Goal: Task Accomplishment & Management: Manage account settings

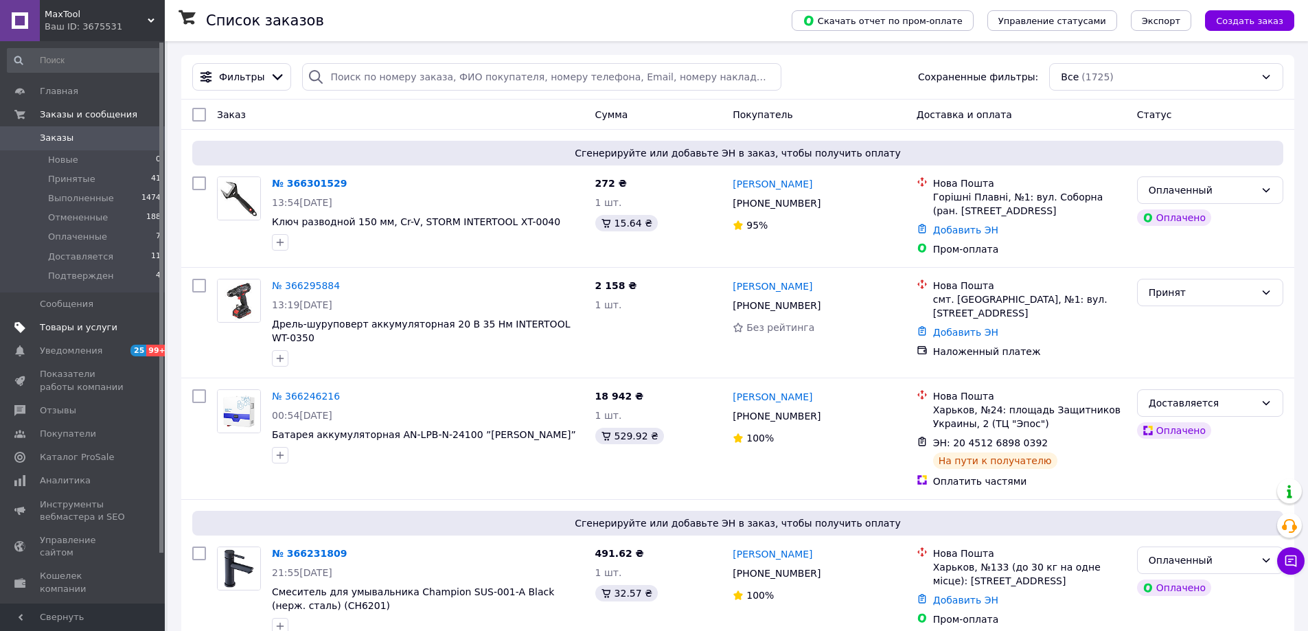
click at [71, 323] on span "Товары и услуги" at bounding box center [79, 327] width 78 height 12
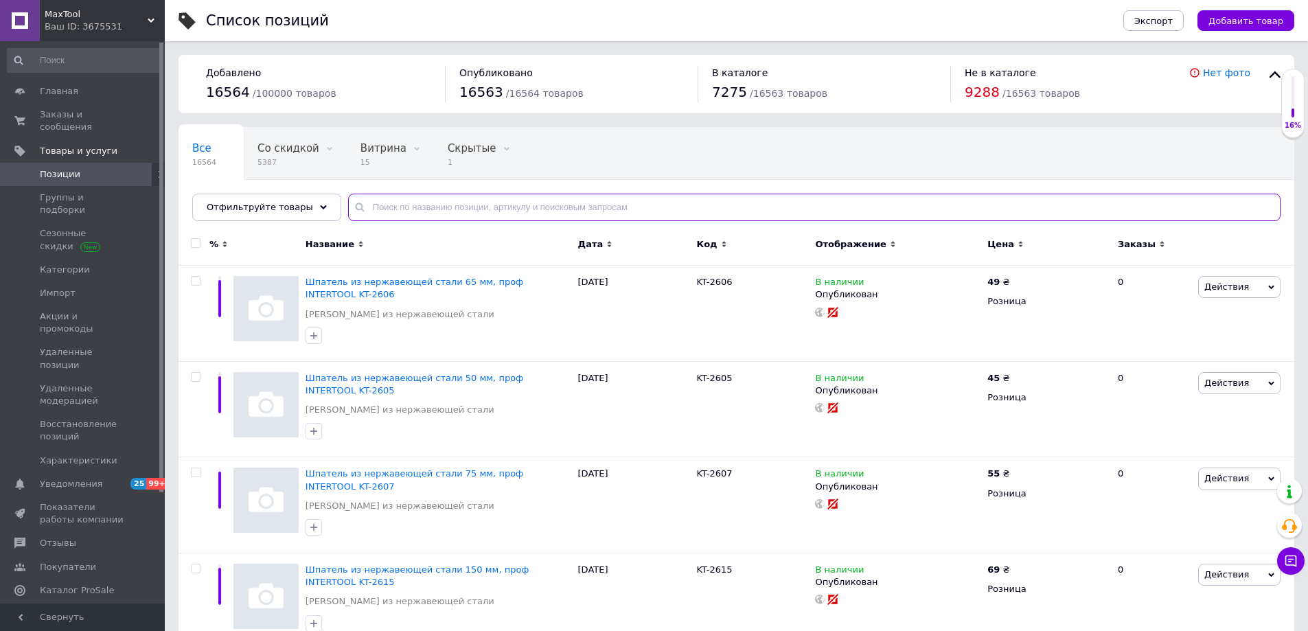
click at [407, 209] on input "text" at bounding box center [814, 207] width 932 height 27
type input "е"
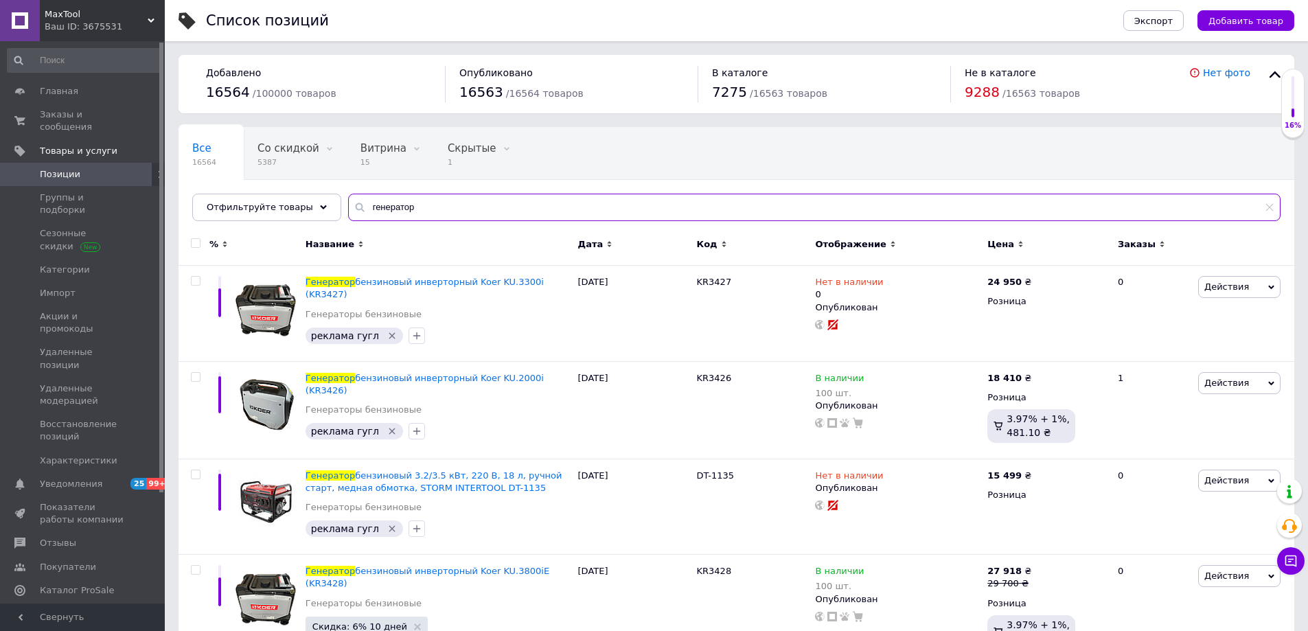
type input "генератор"
click at [195, 245] on input "checkbox" at bounding box center [195, 243] width 9 height 9
checkbox input "true"
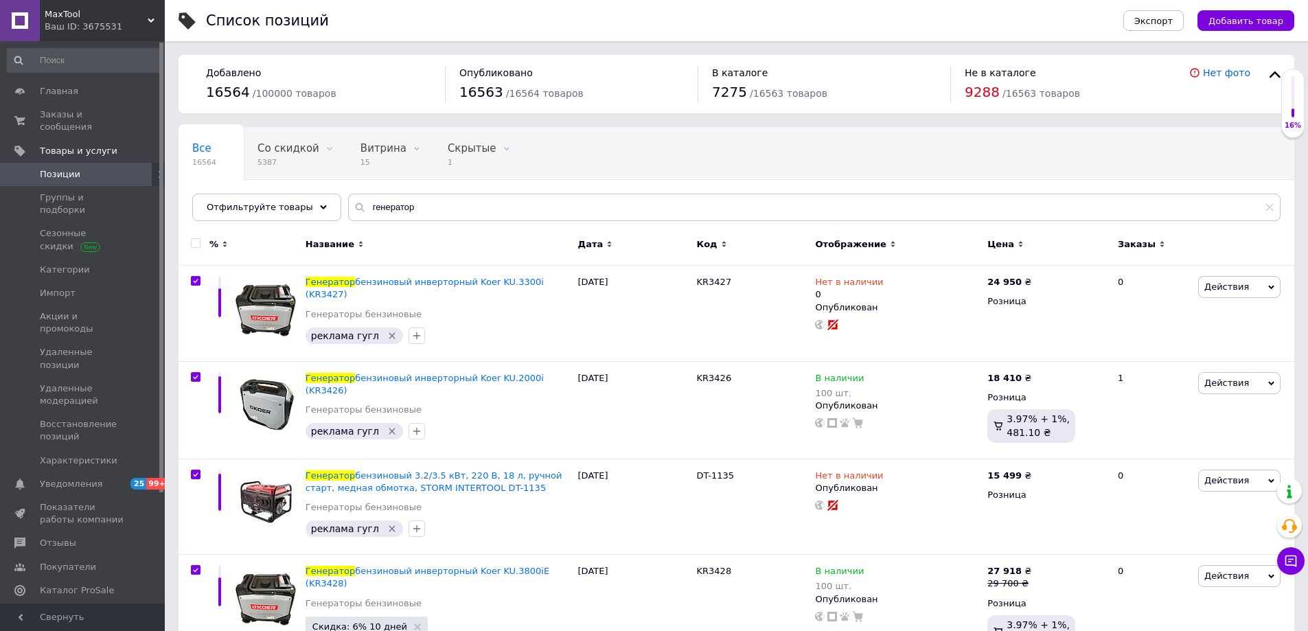
checkbox input "true"
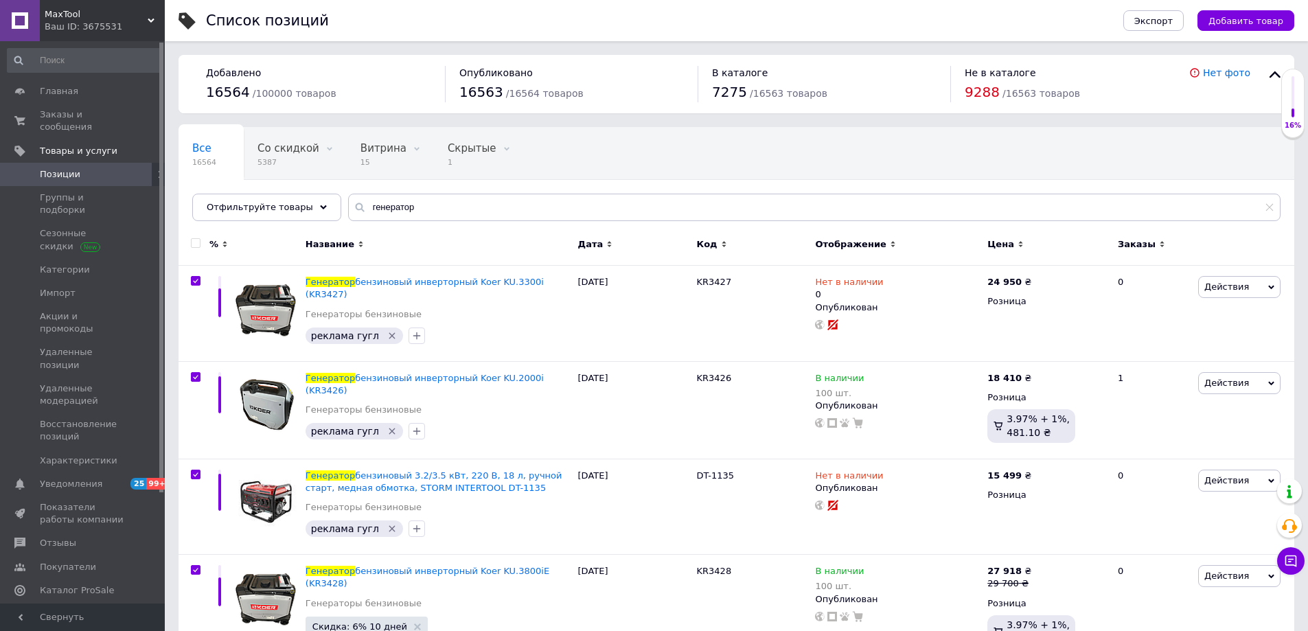
checkbox input "true"
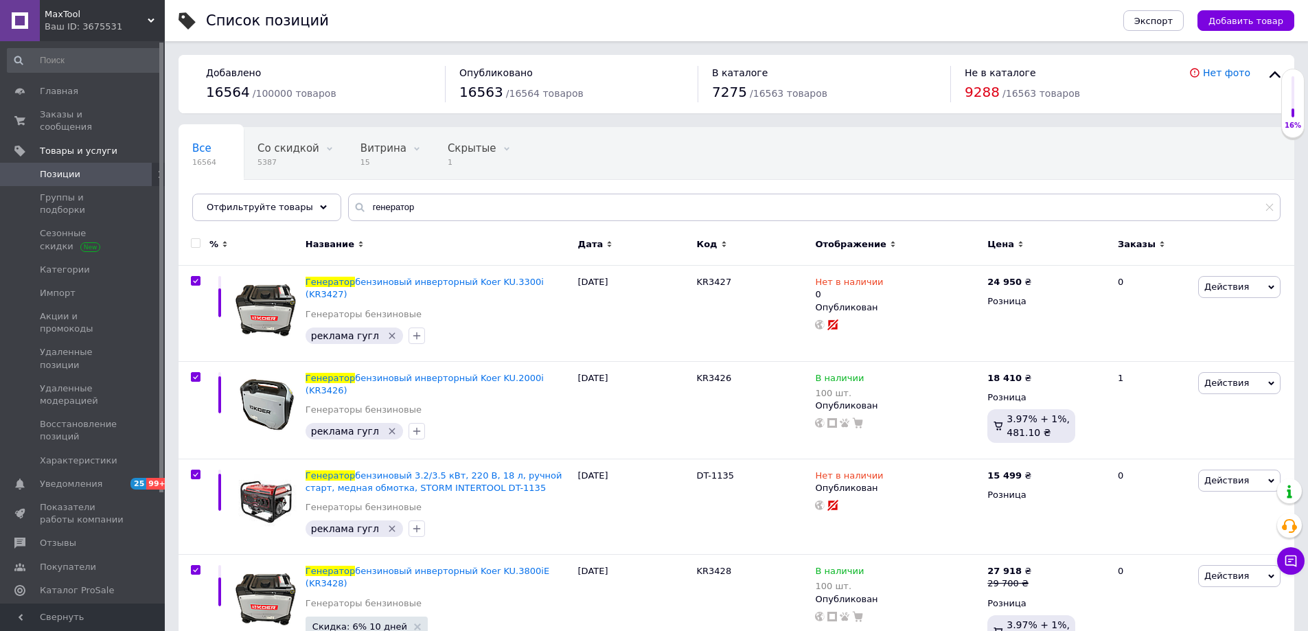
checkbox input "true"
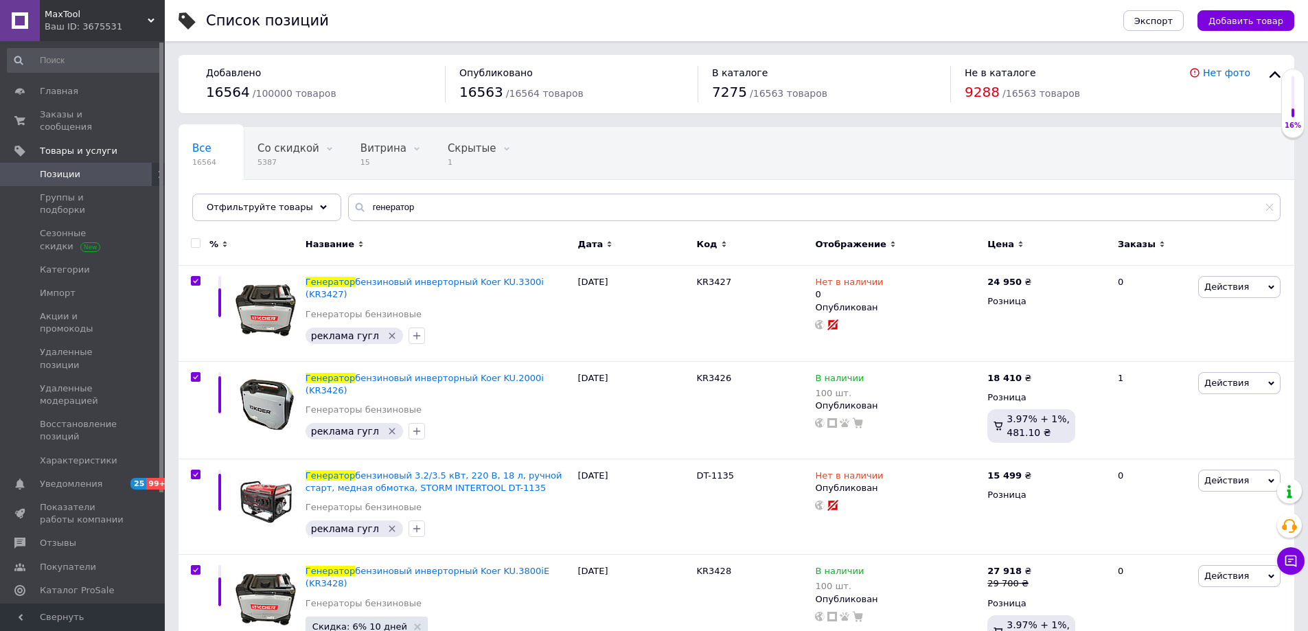
checkbox input "true"
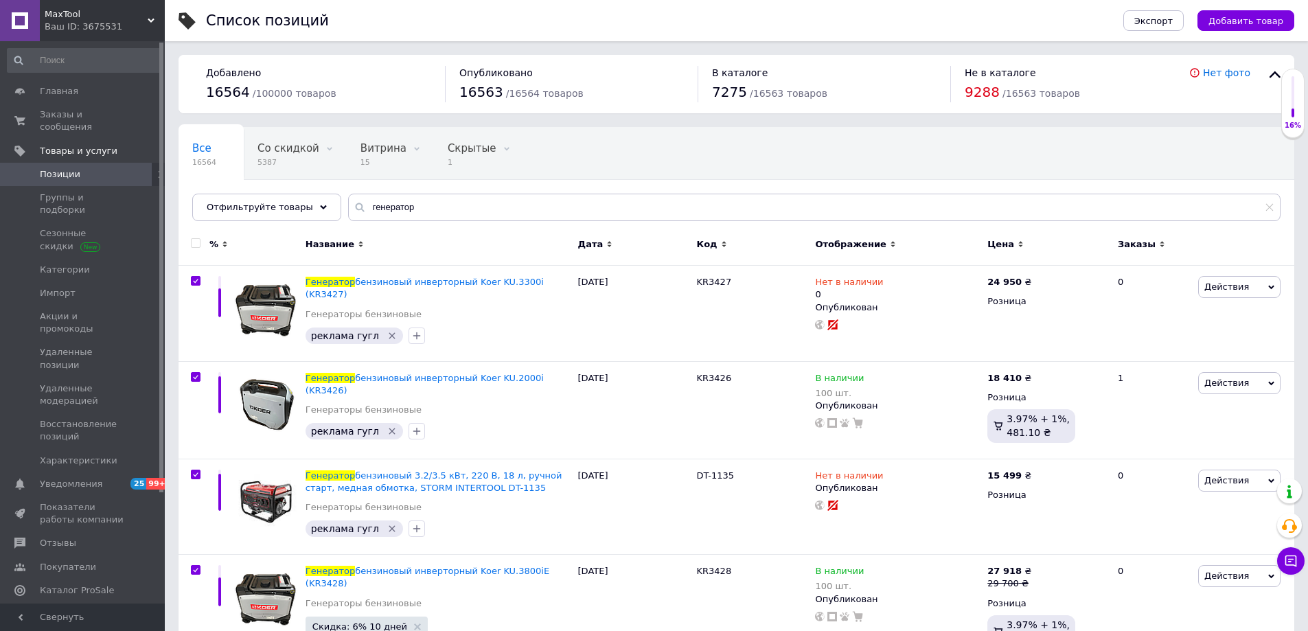
checkbox input "true"
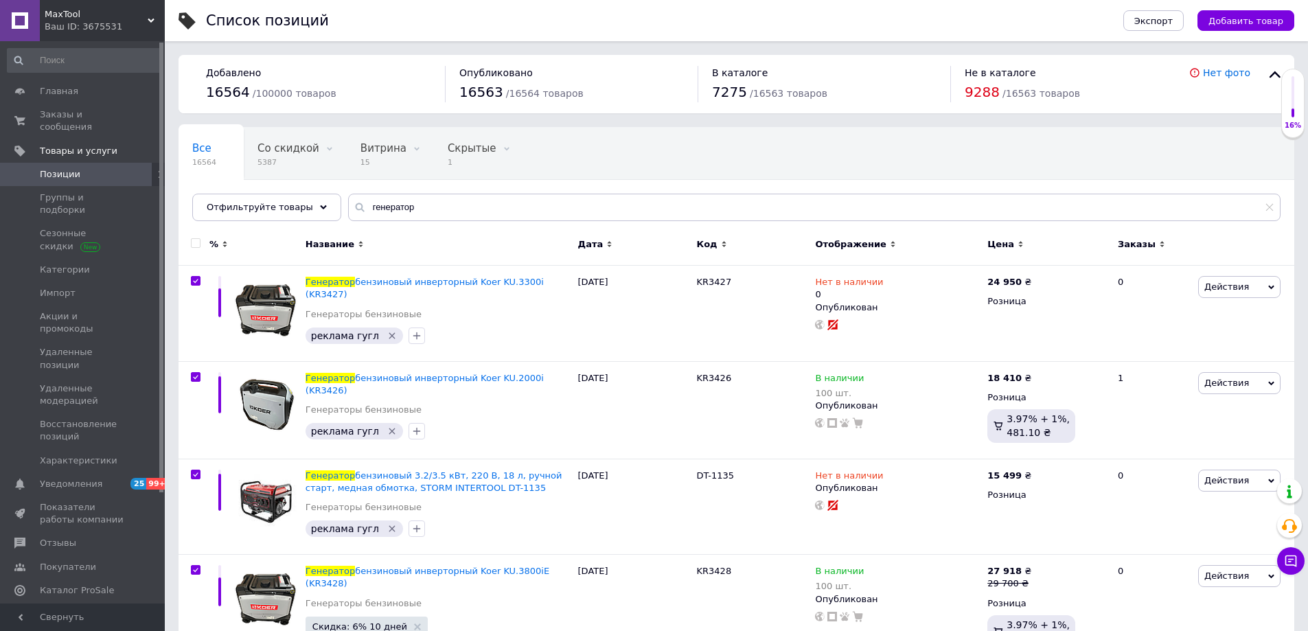
checkbox input "true"
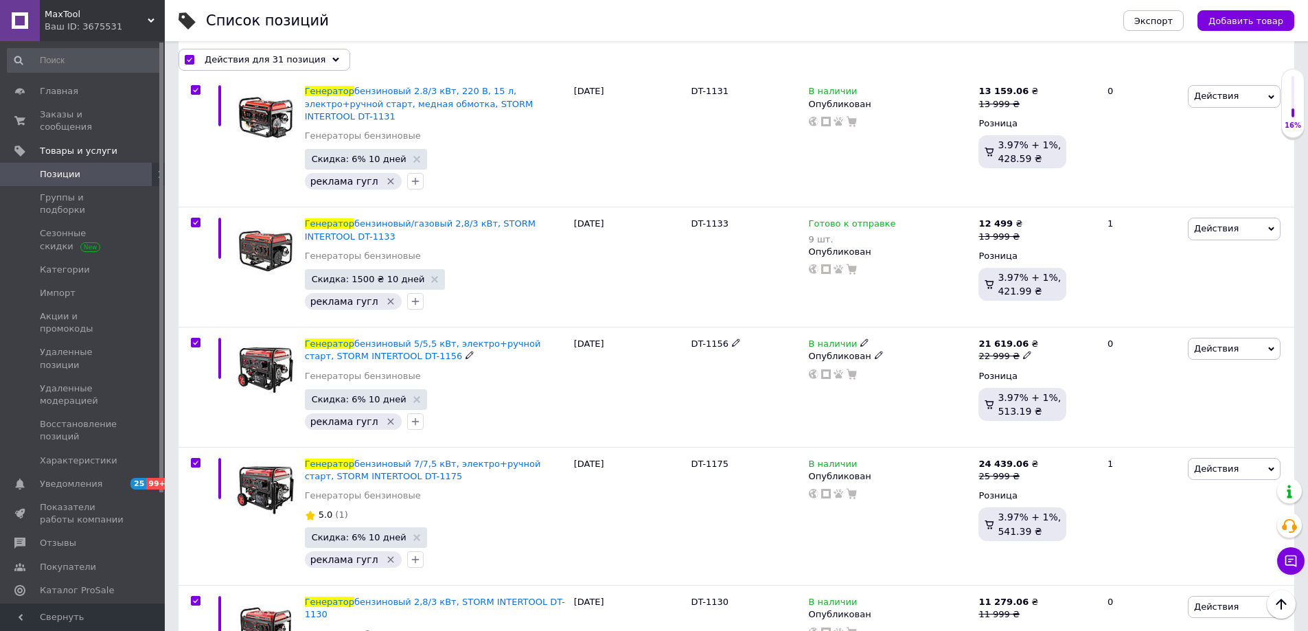
scroll to position [1861, 0]
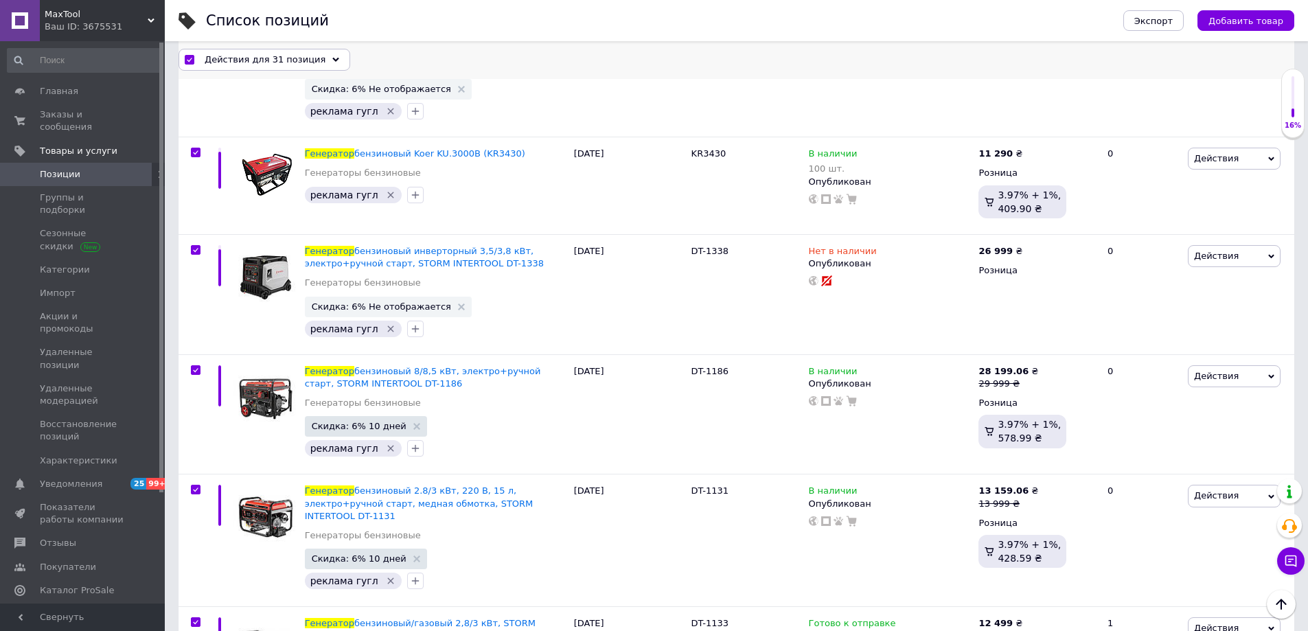
click at [285, 54] on span "Действия для 31 позиция" at bounding box center [265, 60] width 121 height 12
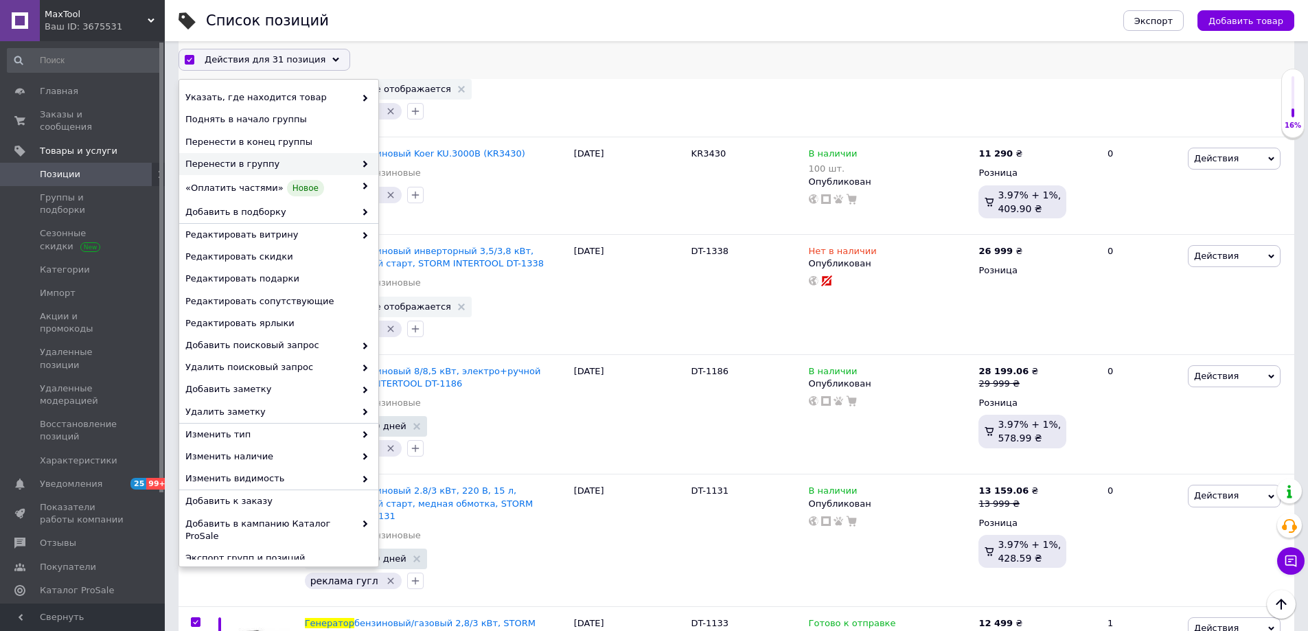
click at [290, 158] on span "Перенести в группу" at bounding box center [270, 164] width 170 height 12
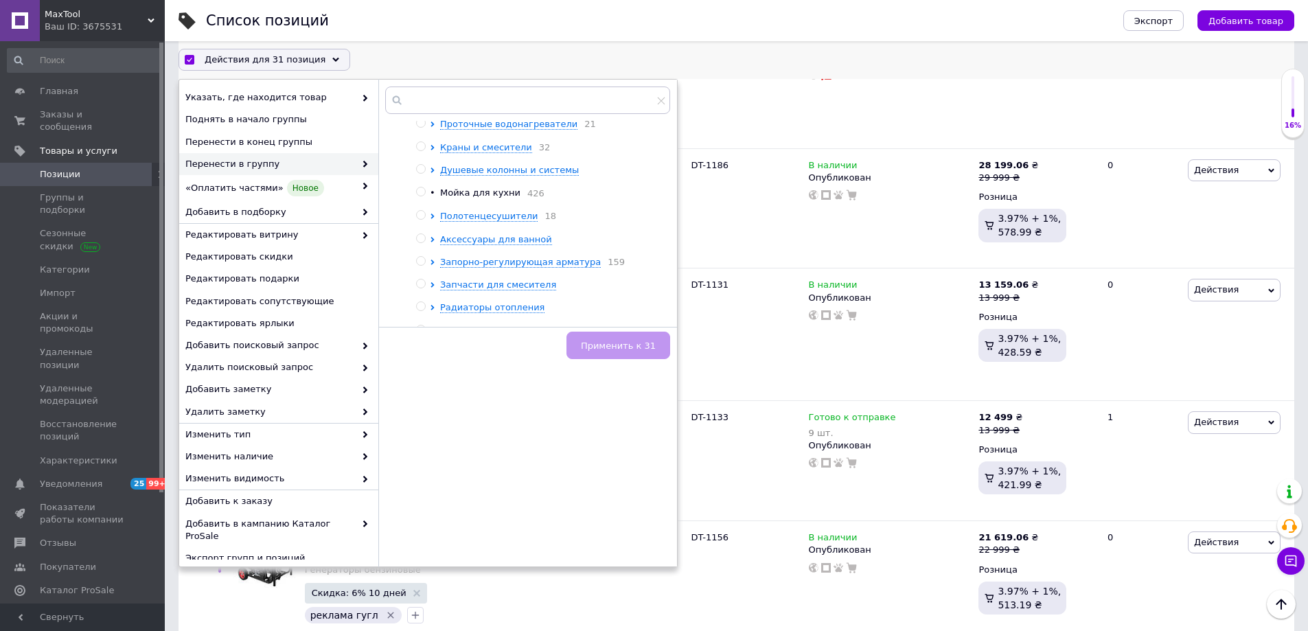
scroll to position [0, 0]
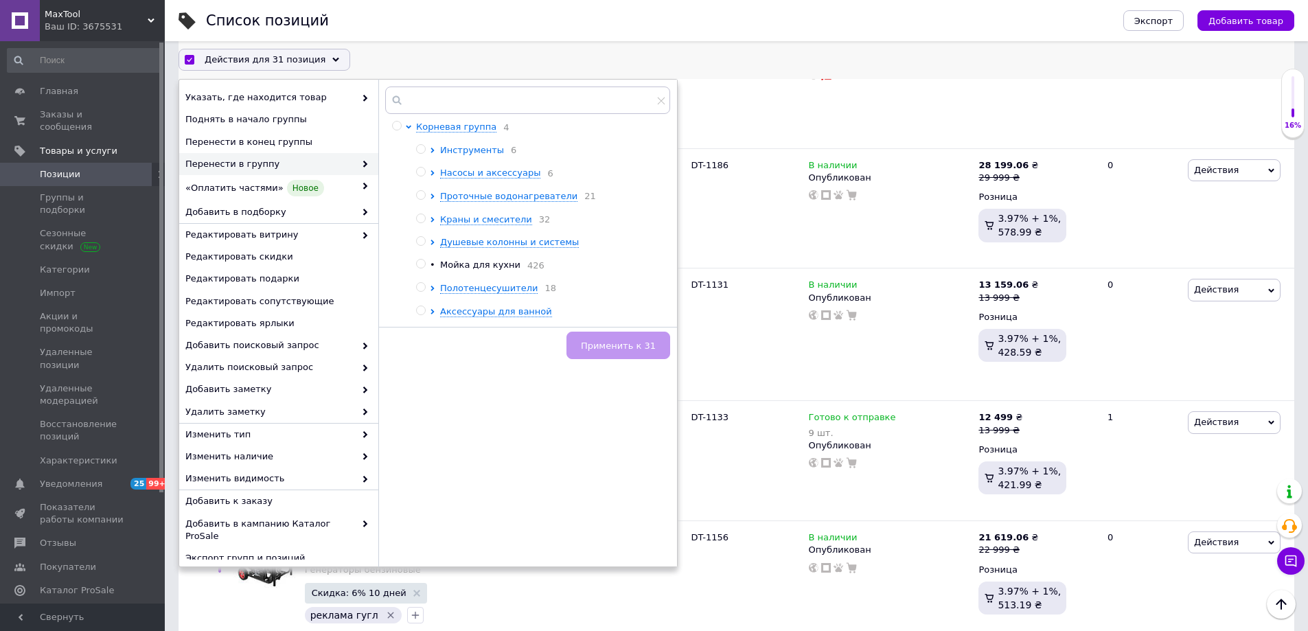
click at [432, 153] on icon at bounding box center [432, 150] width 5 height 5
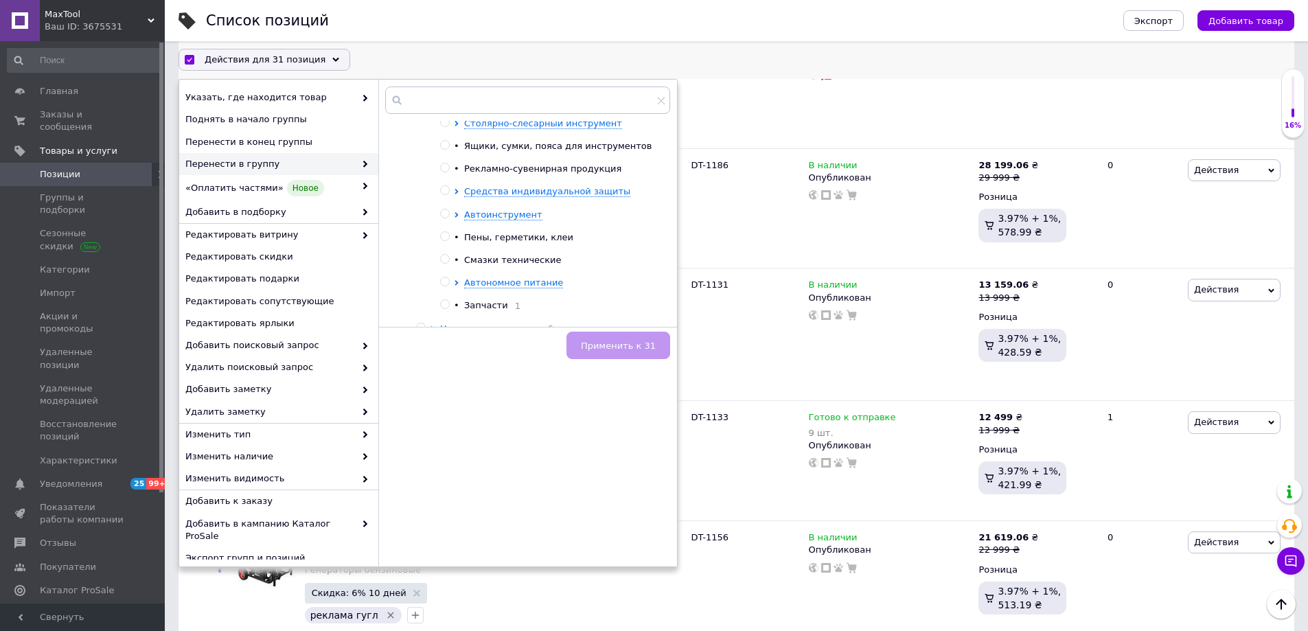
scroll to position [687, 0]
click at [456, 217] on icon at bounding box center [456, 219] width 3 height 5
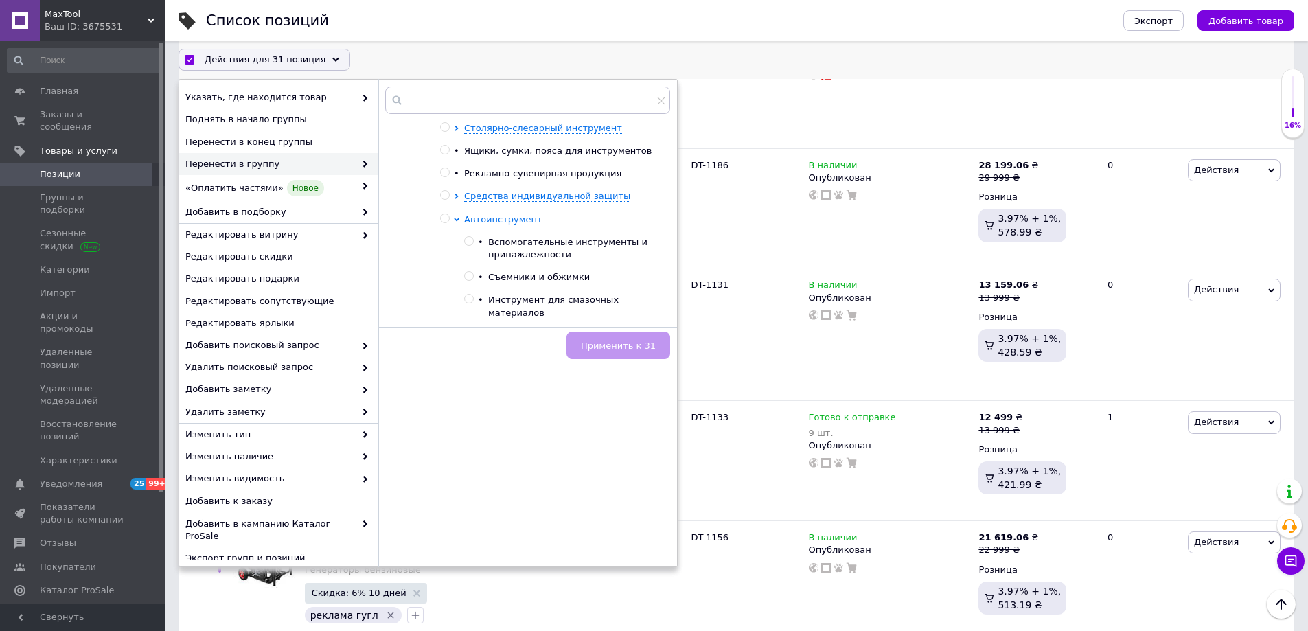
click at [456, 218] on icon at bounding box center [456, 219] width 5 height 3
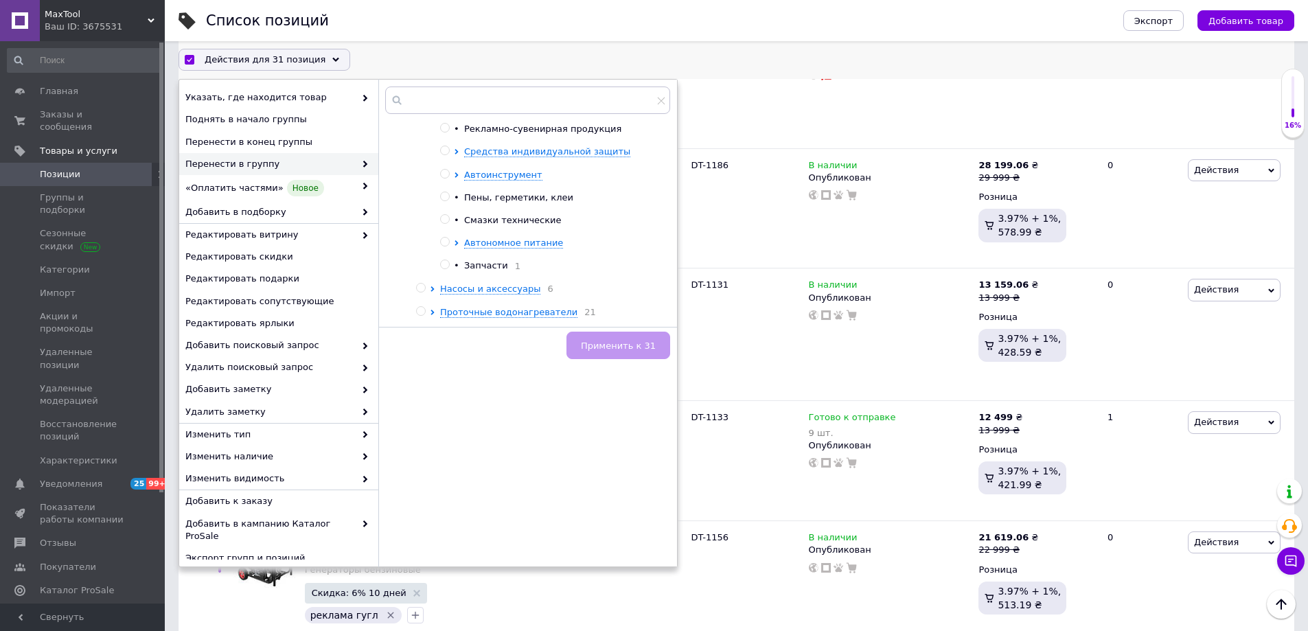
scroll to position [755, 0]
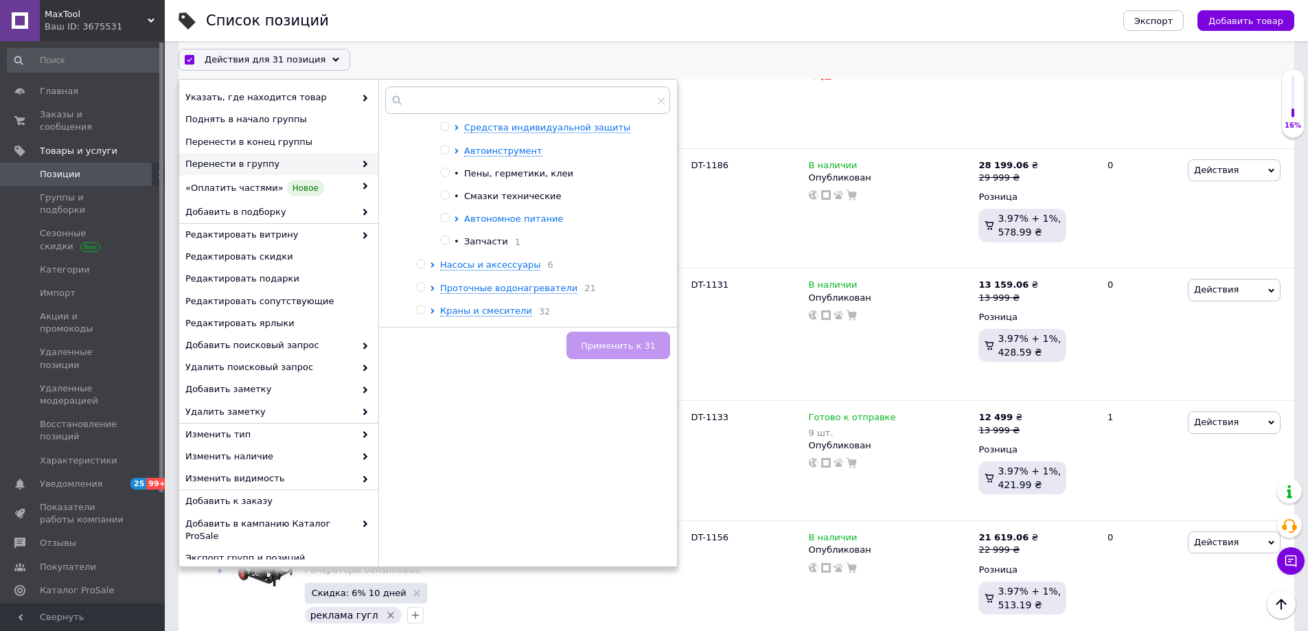
click at [455, 216] on icon at bounding box center [456, 218] width 5 height 5
click at [517, 283] on span "Генераторы бензиновые" at bounding box center [546, 288] width 116 height 10
radio input "true"
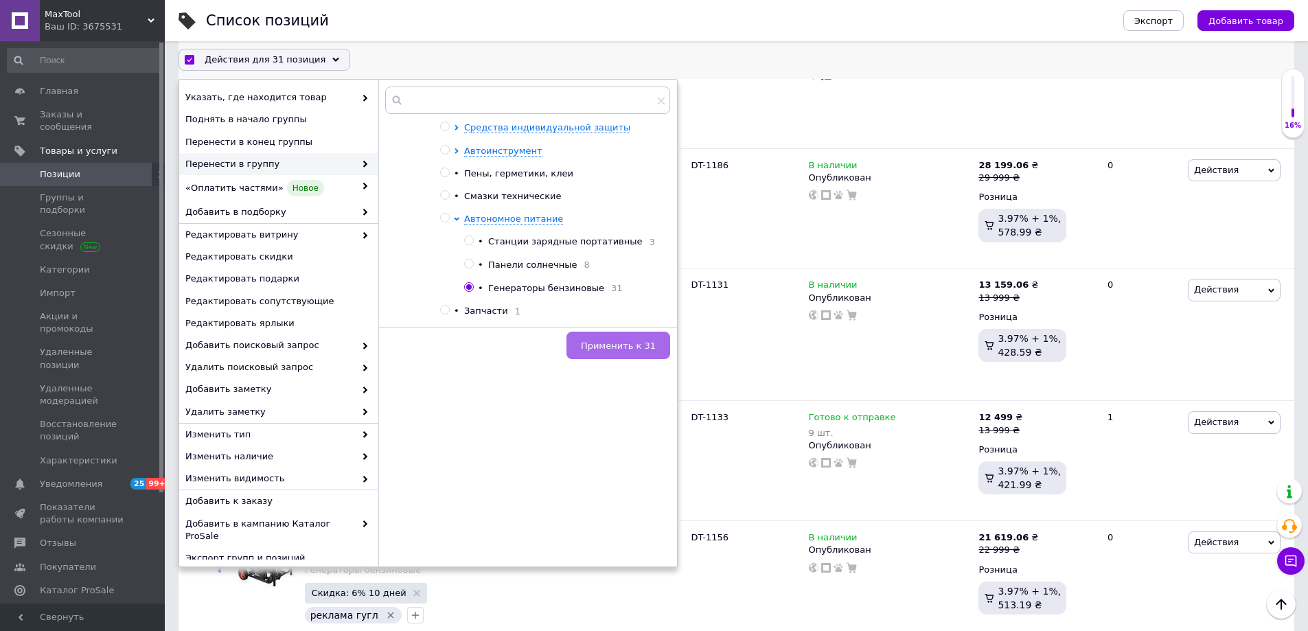
click at [630, 349] on span "Применить к 31" at bounding box center [618, 346] width 75 height 10
checkbox input "false"
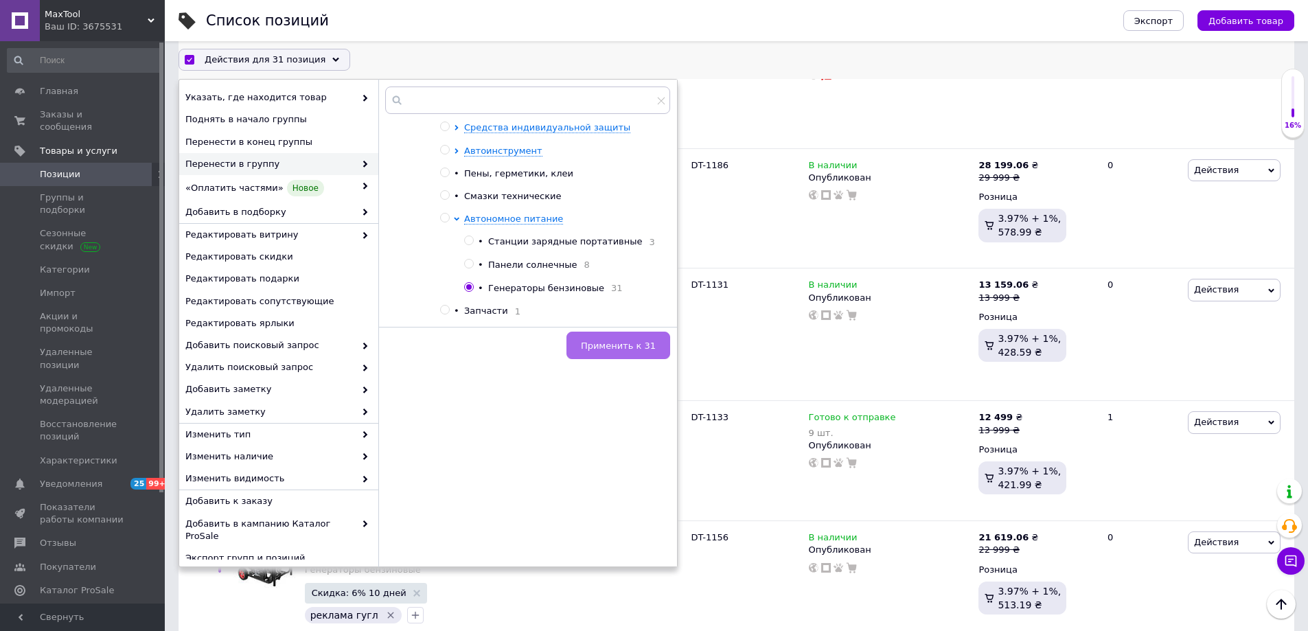
checkbox input "false"
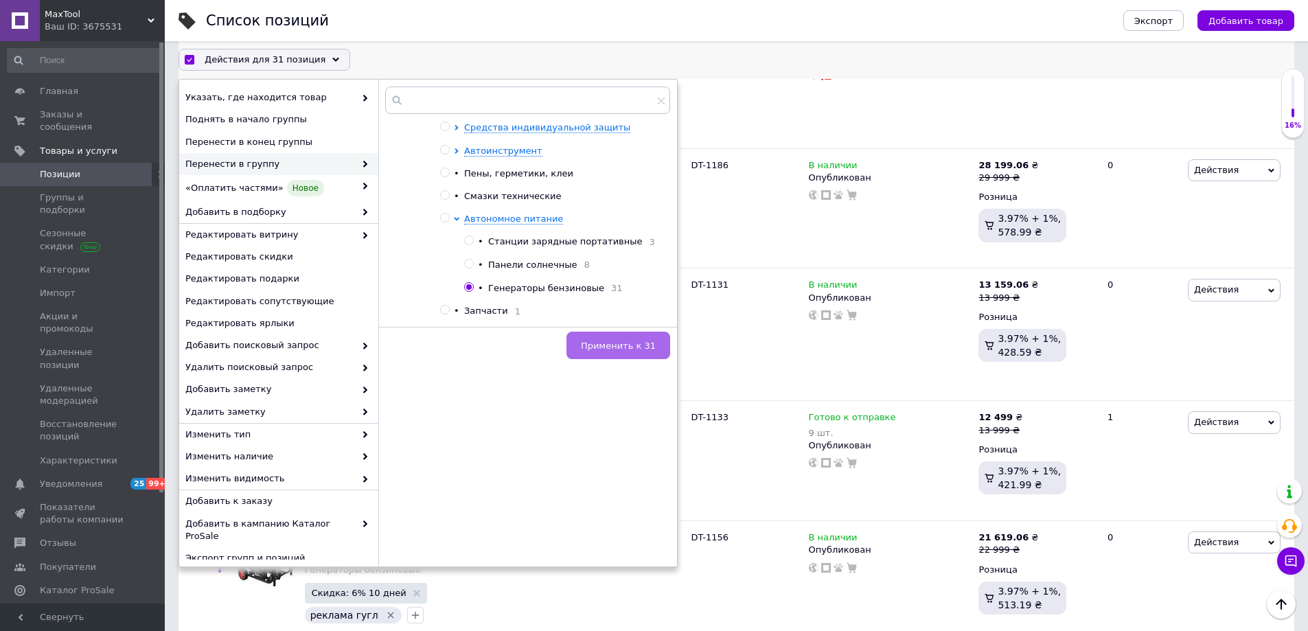
checkbox input "false"
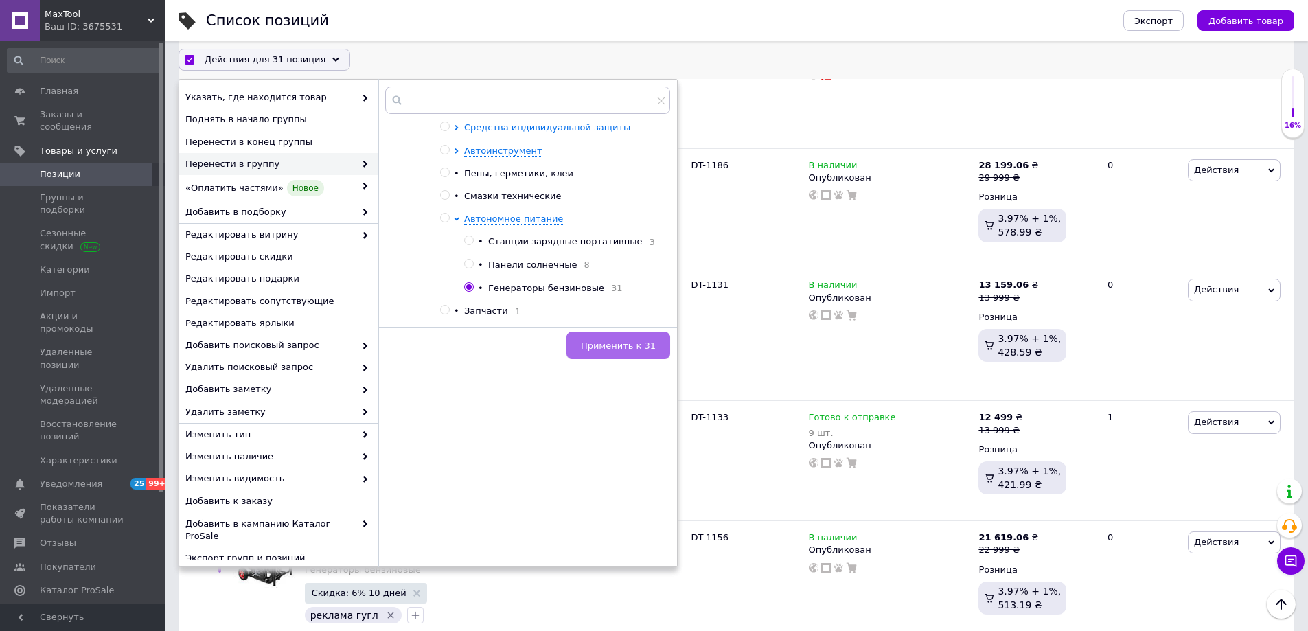
checkbox input "false"
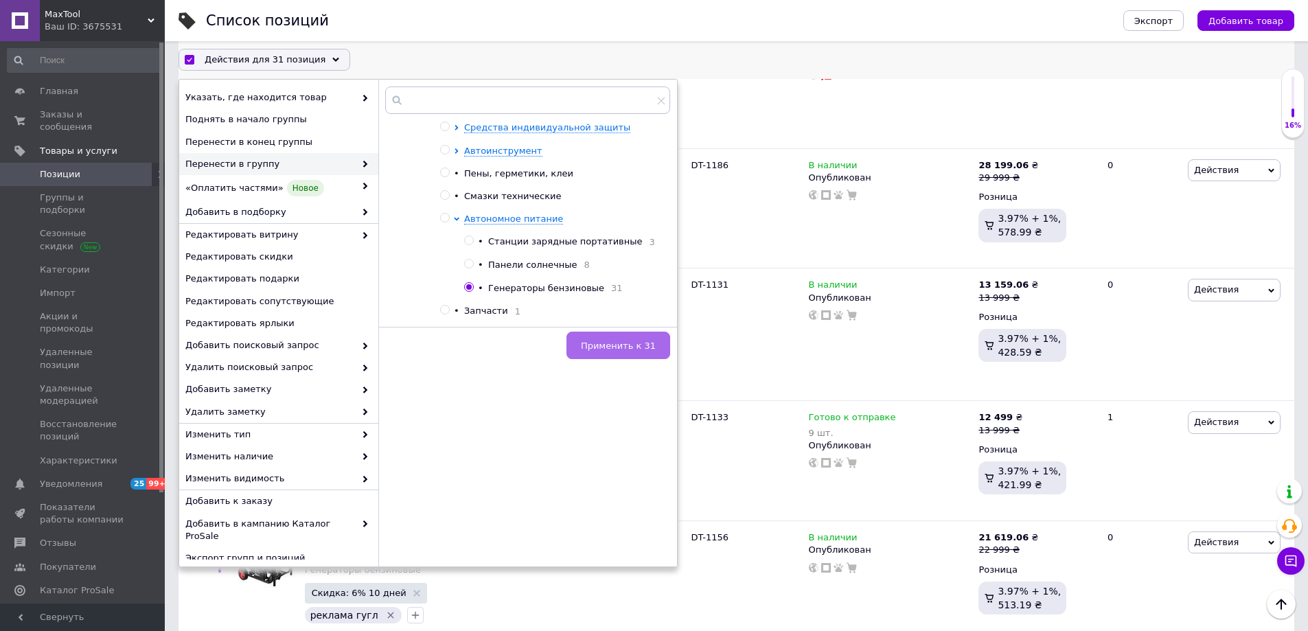
checkbox input "false"
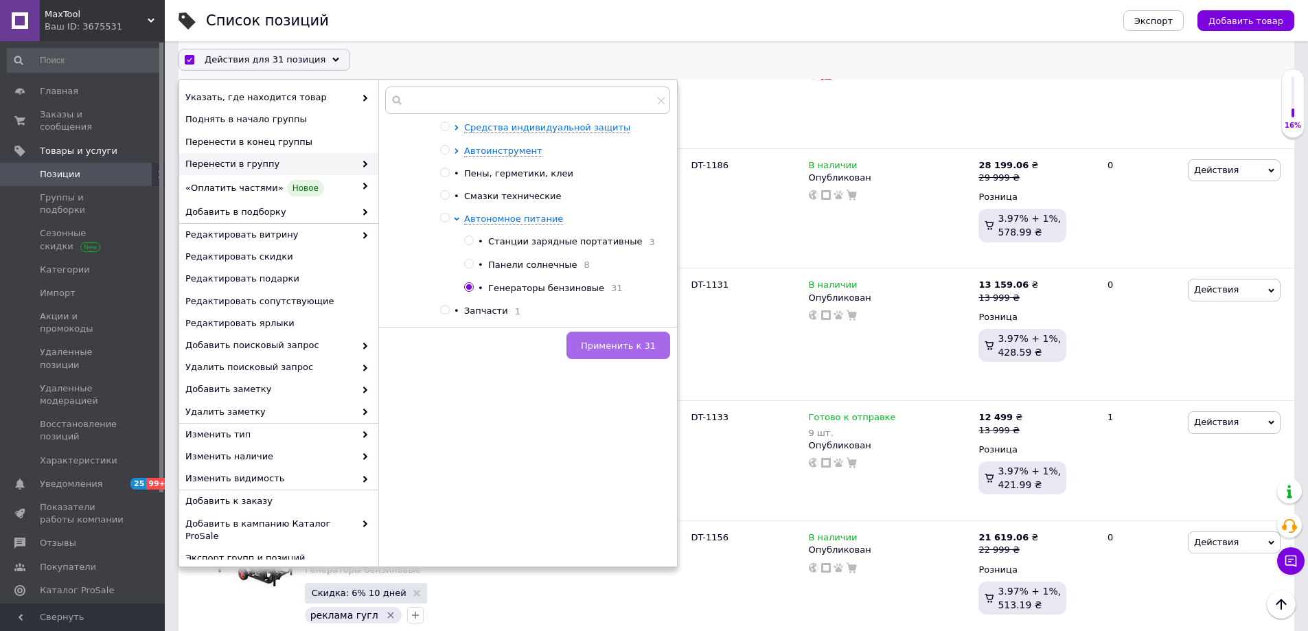
checkbox input "false"
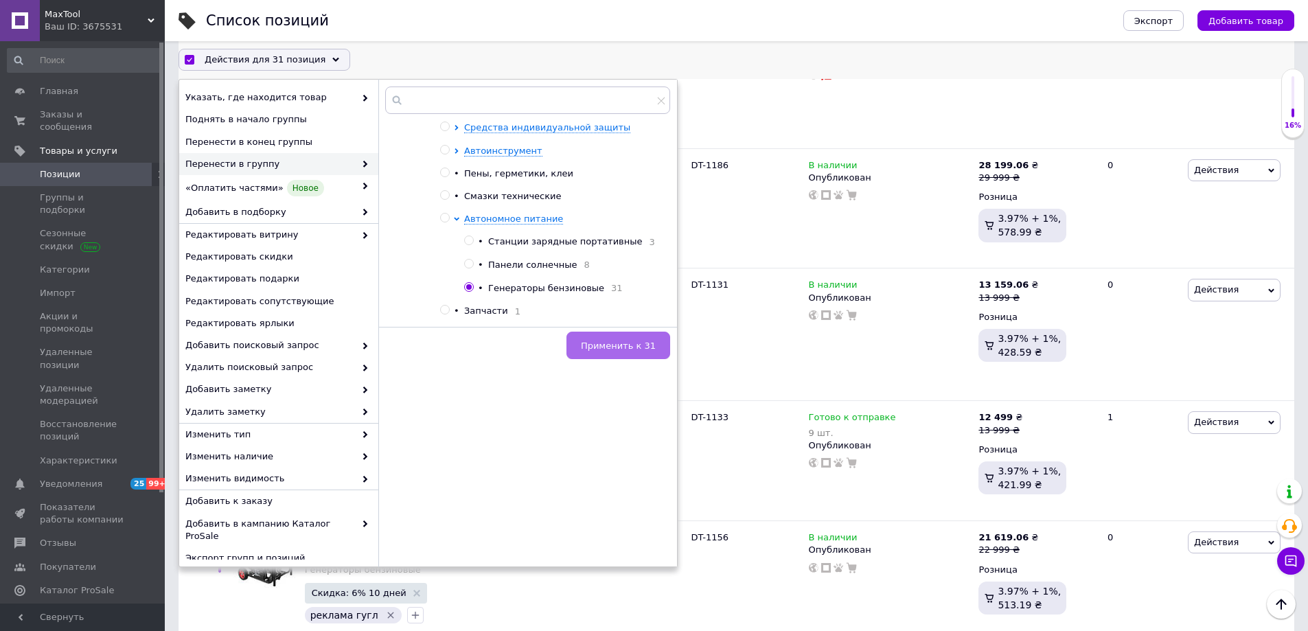
checkbox input "false"
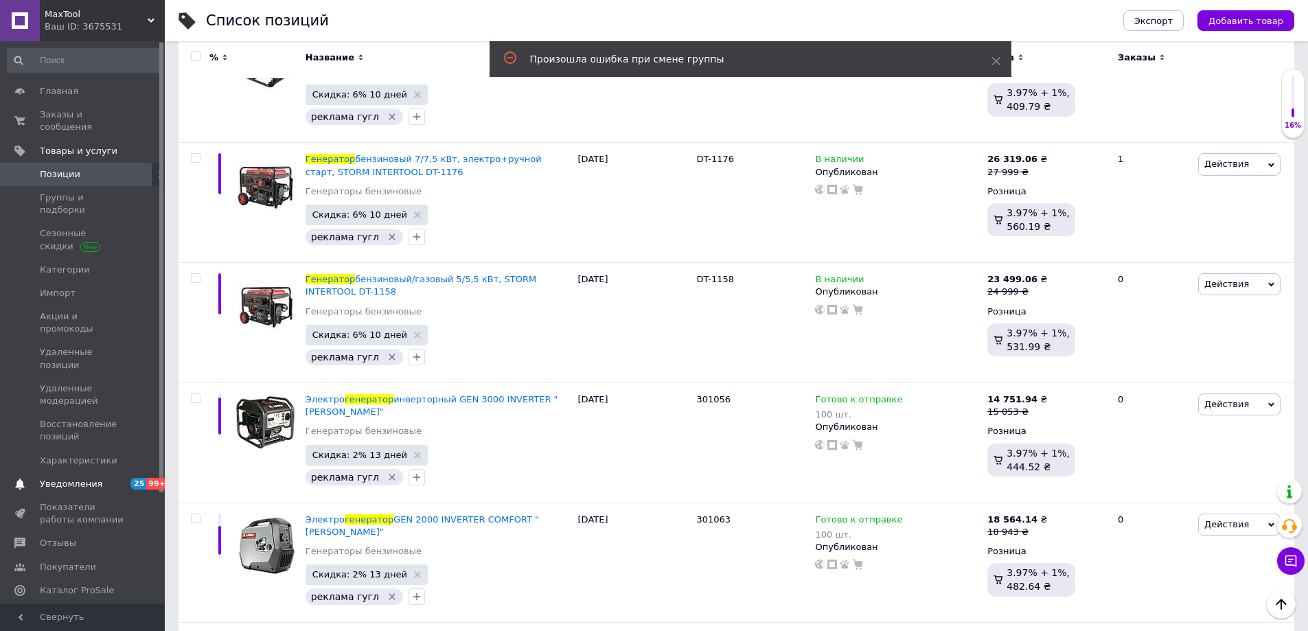
scroll to position [137, 0]
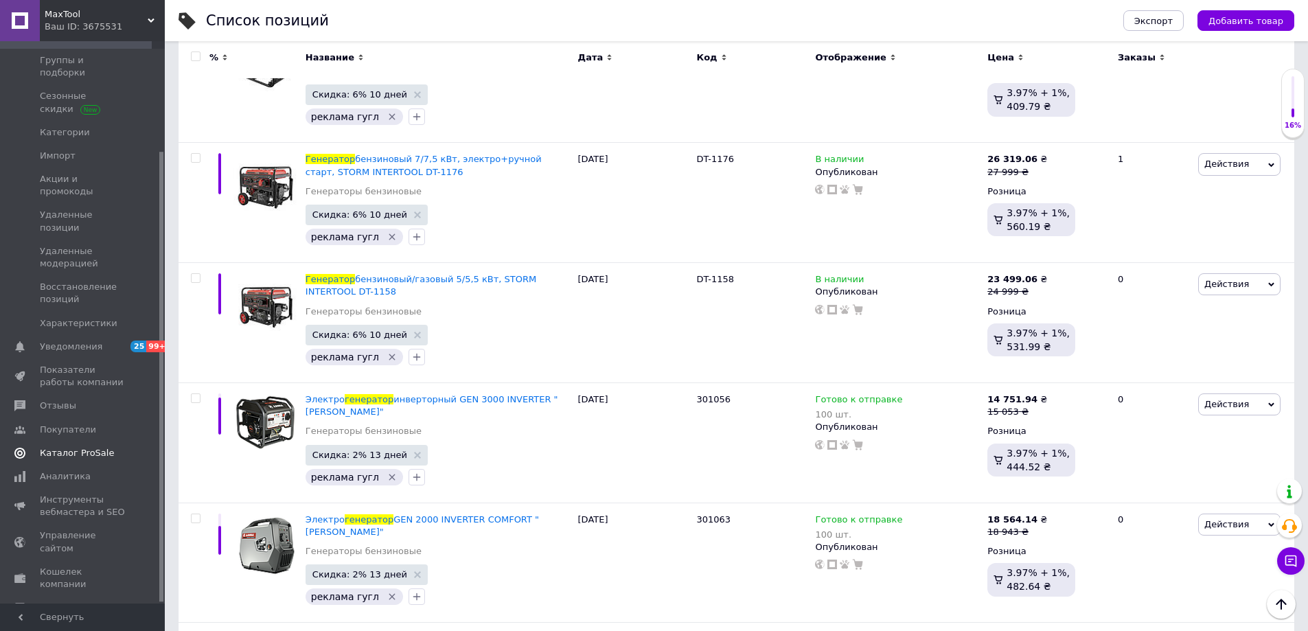
click at [104, 447] on span "Каталог ProSale" at bounding box center [83, 453] width 87 height 12
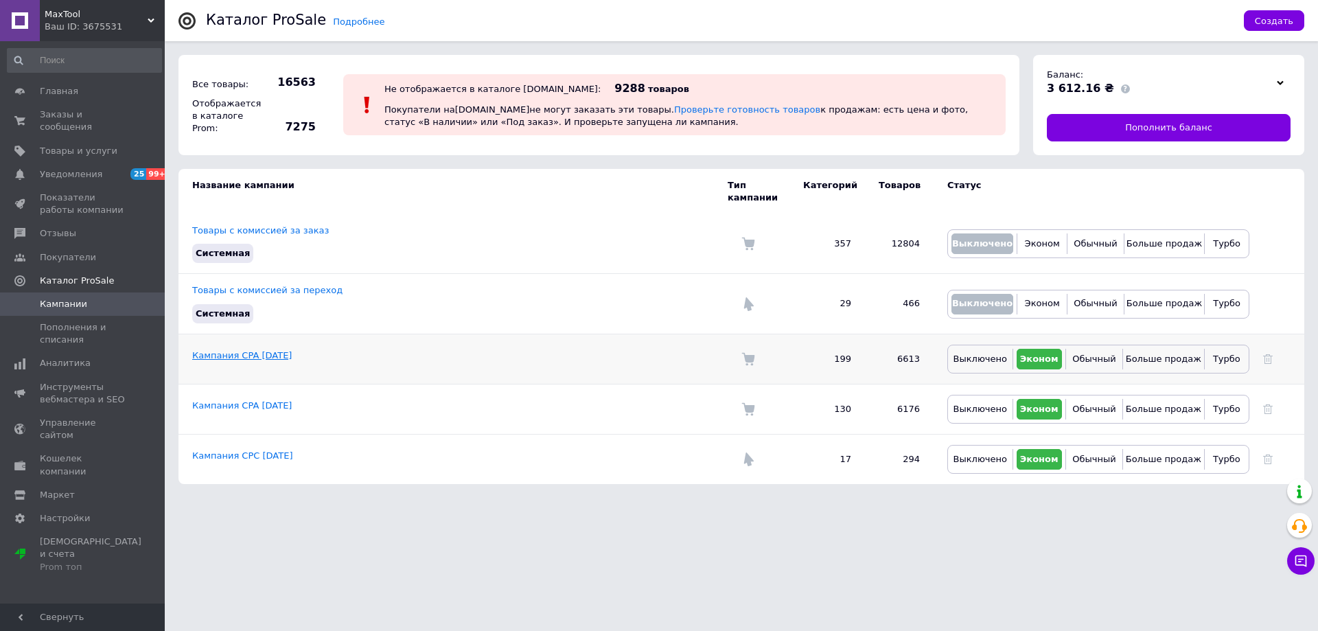
click at [270, 350] on link "Кампания CPA 09.07.2025" at bounding box center [242, 355] width 100 height 10
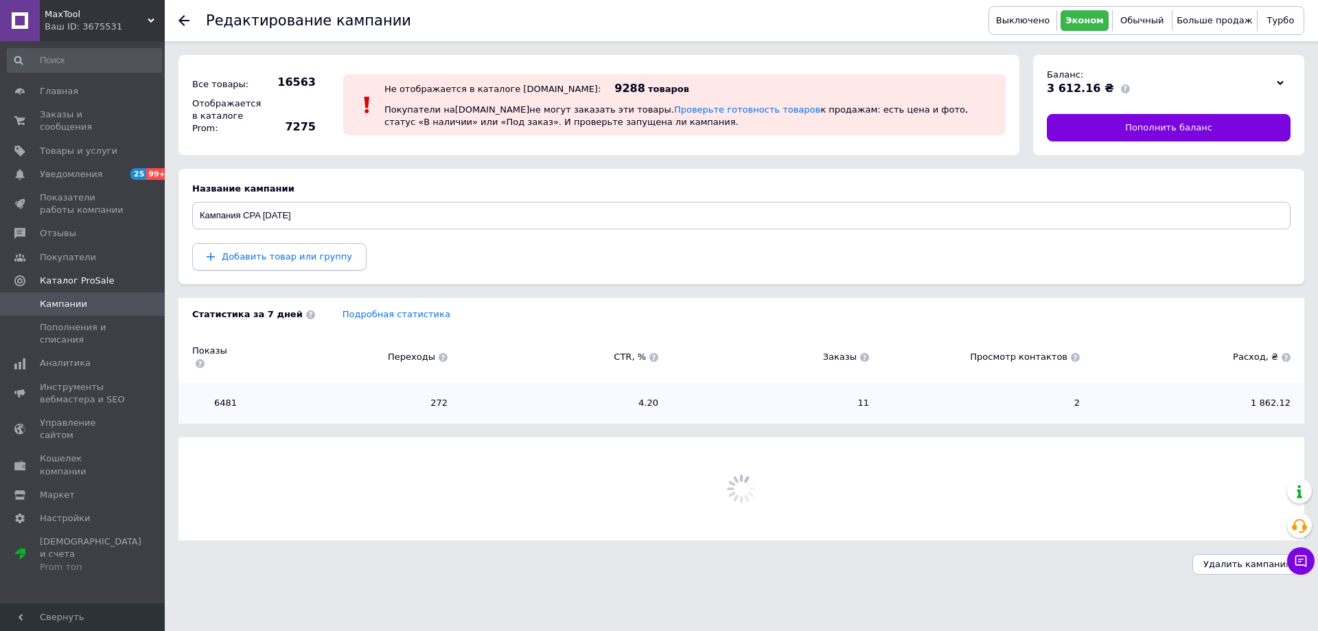
click at [303, 262] on span "Добавить товар или группу" at bounding box center [287, 256] width 130 height 10
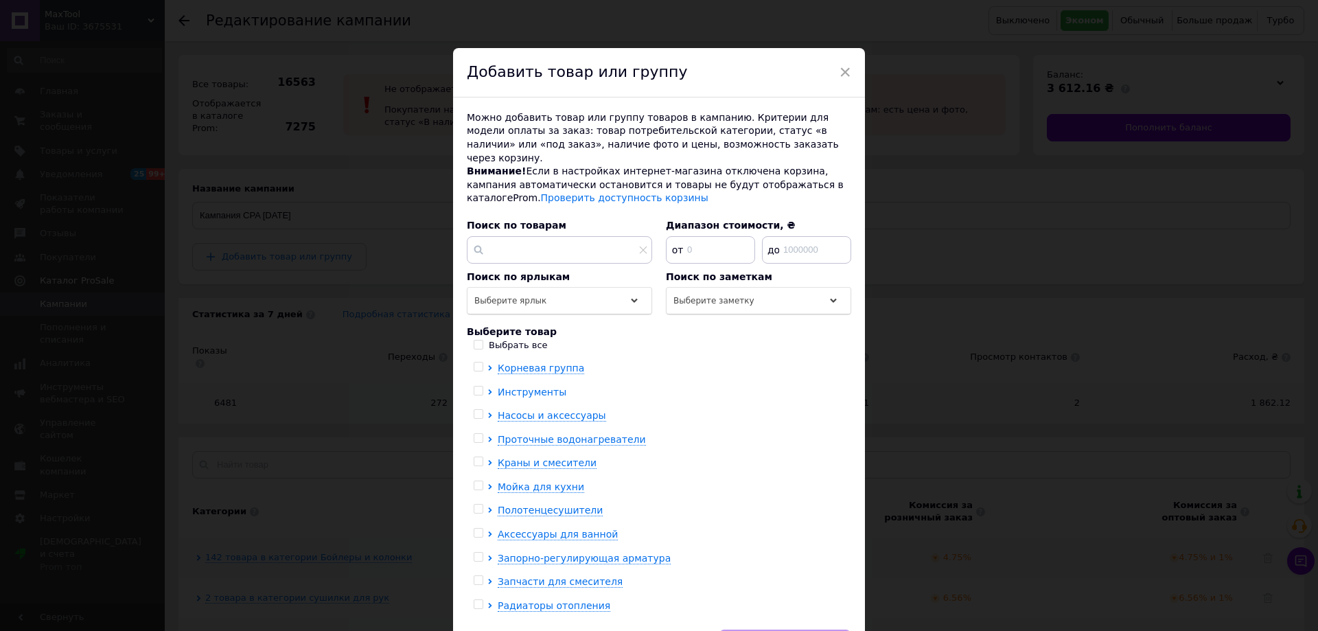
click at [487, 389] on icon at bounding box center [489, 391] width 5 height 5
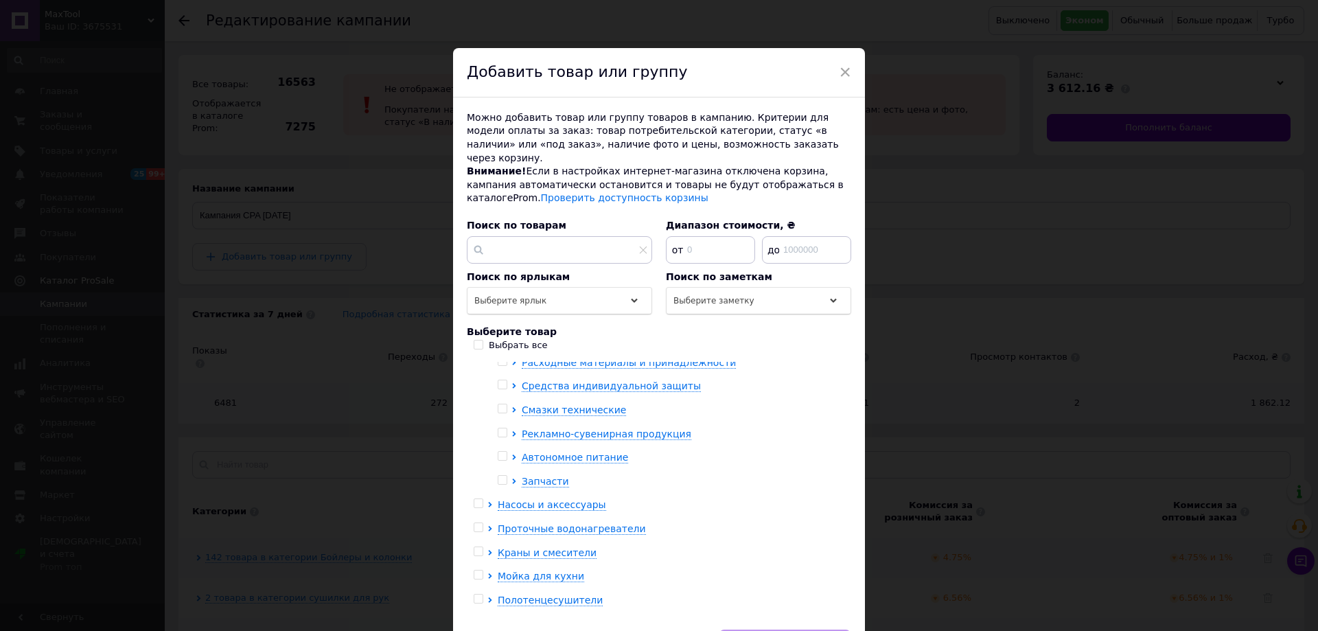
scroll to position [755, 0]
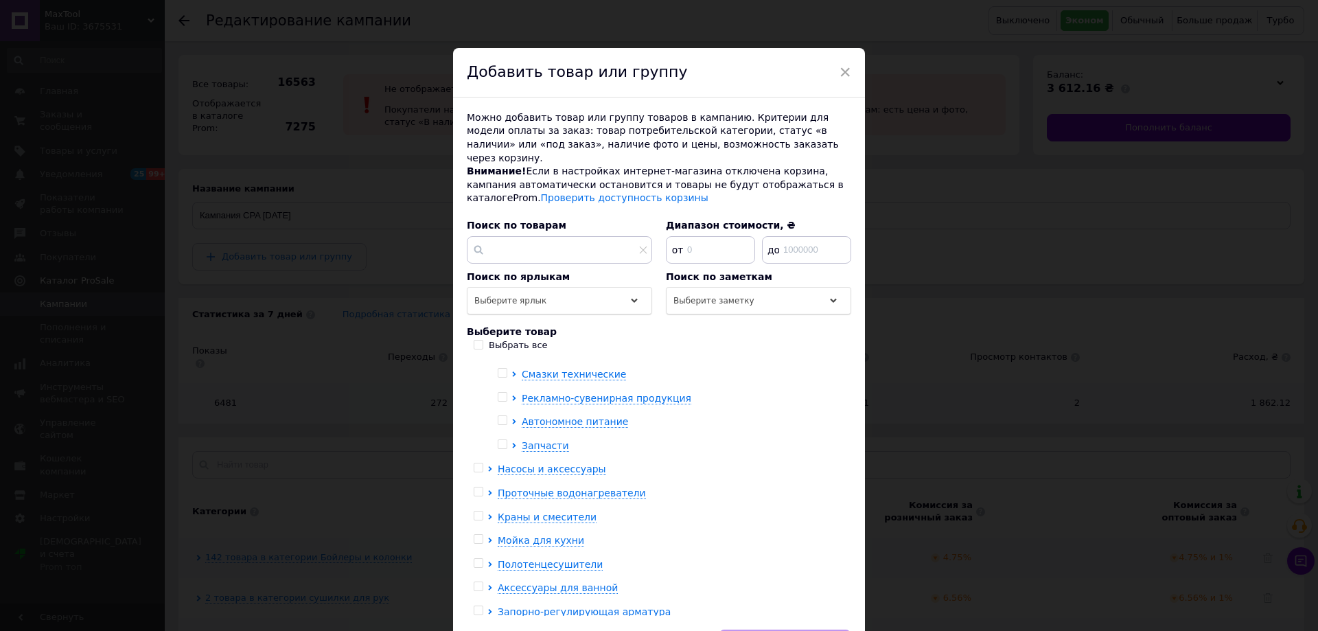
click at [509, 415] on div at bounding box center [505, 422] width 14 height 14
click at [512, 419] on icon at bounding box center [513, 421] width 3 height 5
click at [536, 443] on icon at bounding box center [538, 445] width 5 height 5
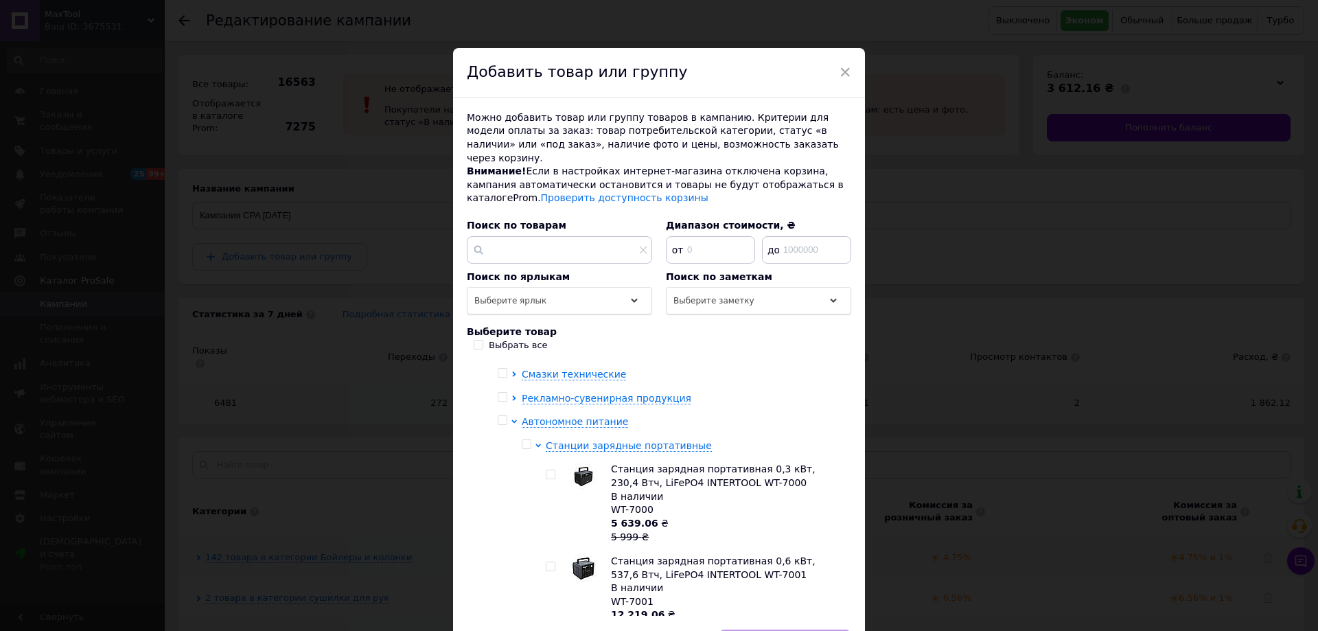
click at [527, 440] on input "checkbox" at bounding box center [526, 444] width 9 height 9
checkbox input "true"
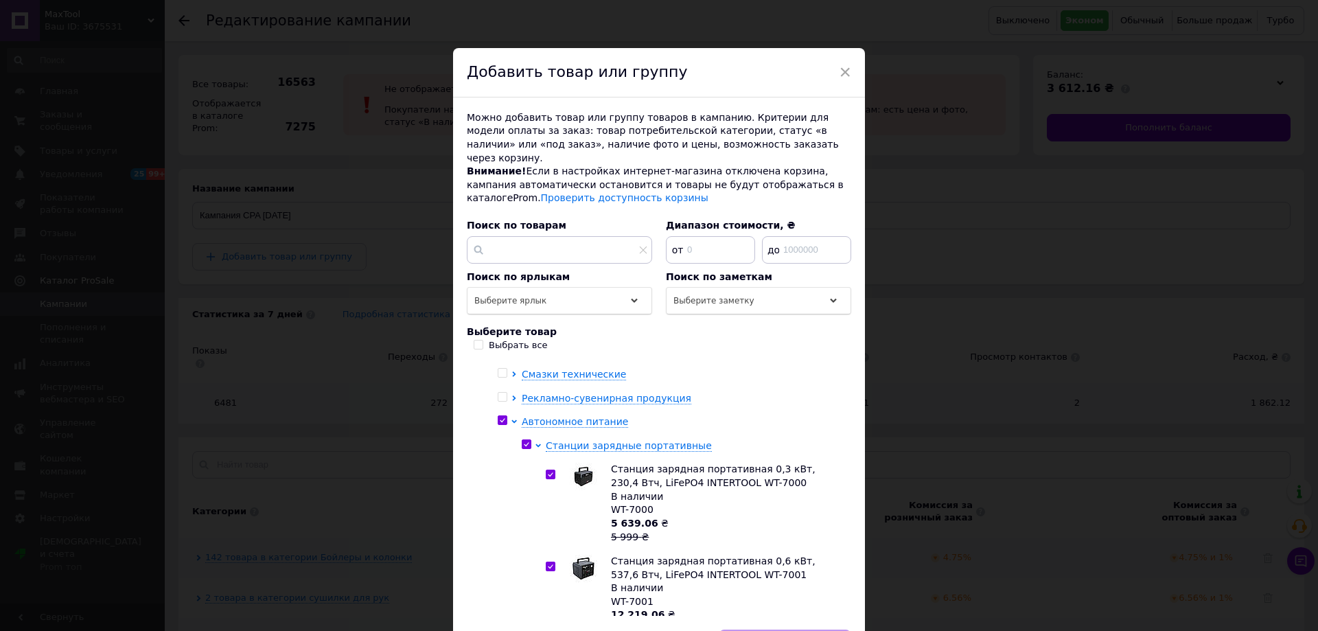
checkbox input "true"
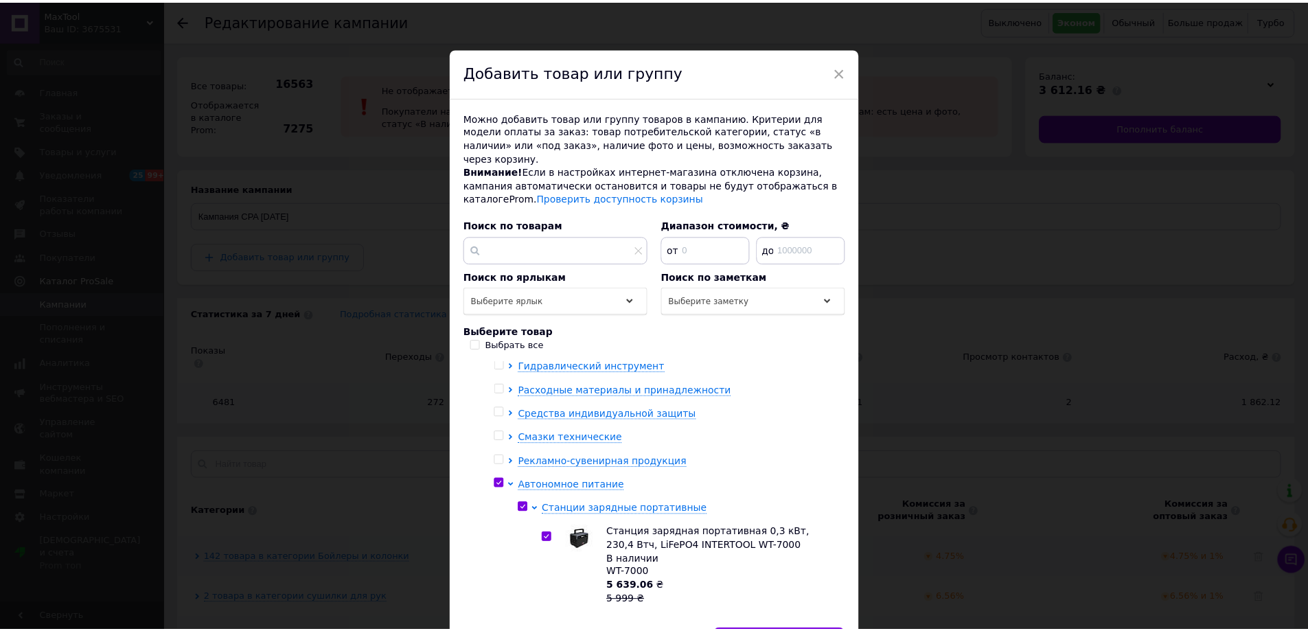
scroll to position [687, 0]
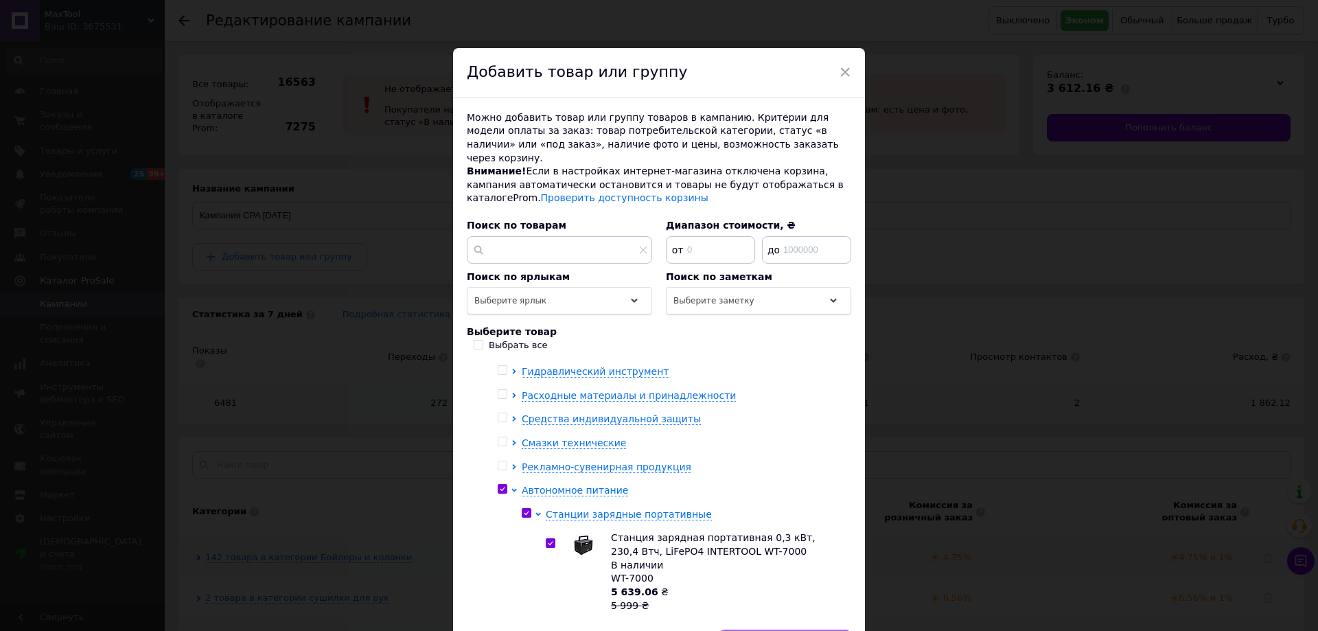
click at [814, 630] on span "Добавить в кампанию" at bounding box center [785, 643] width 104 height 10
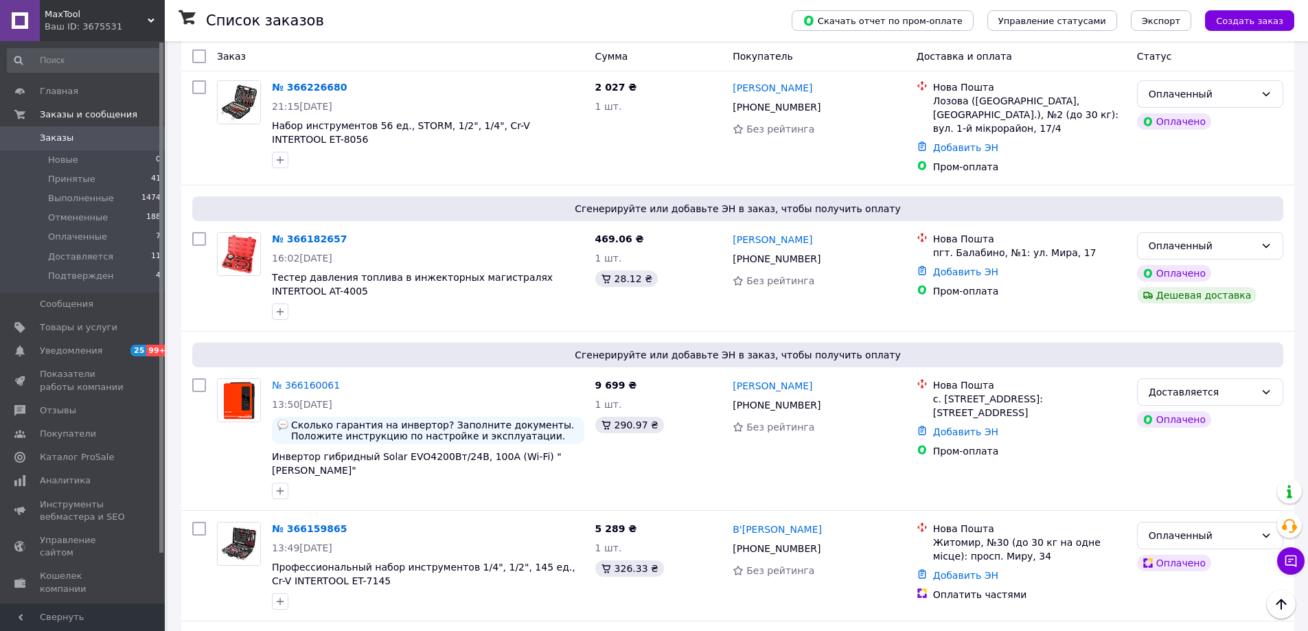
scroll to position [528, 0]
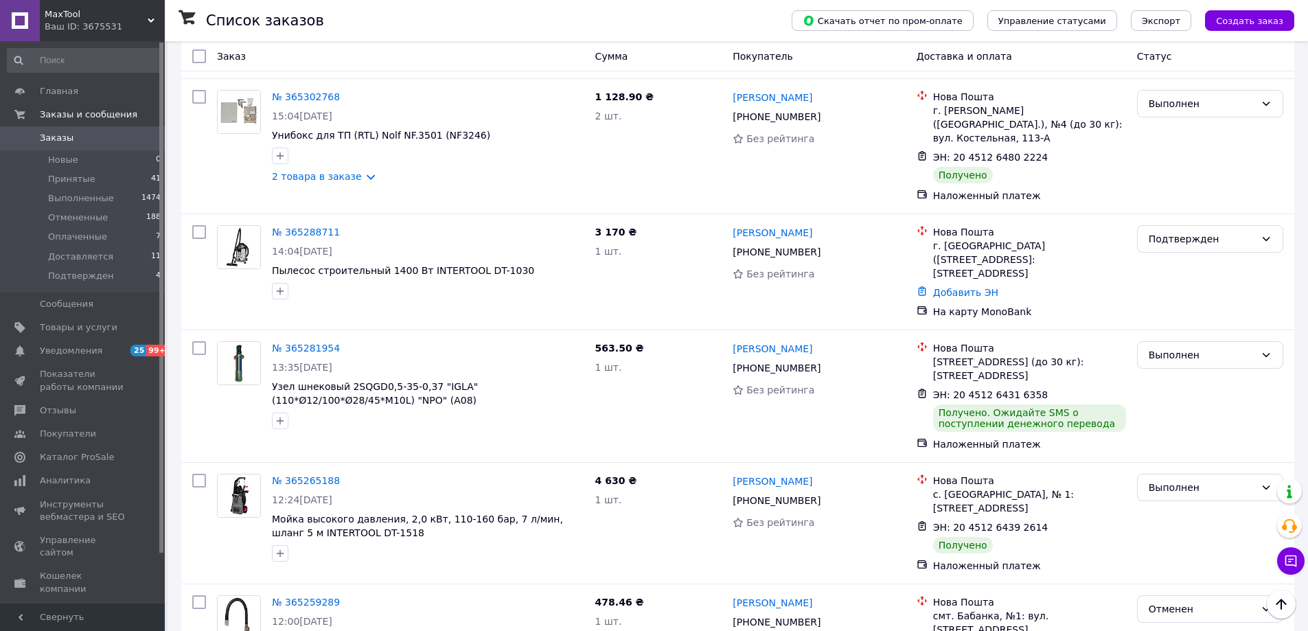
scroll to position [4325, 0]
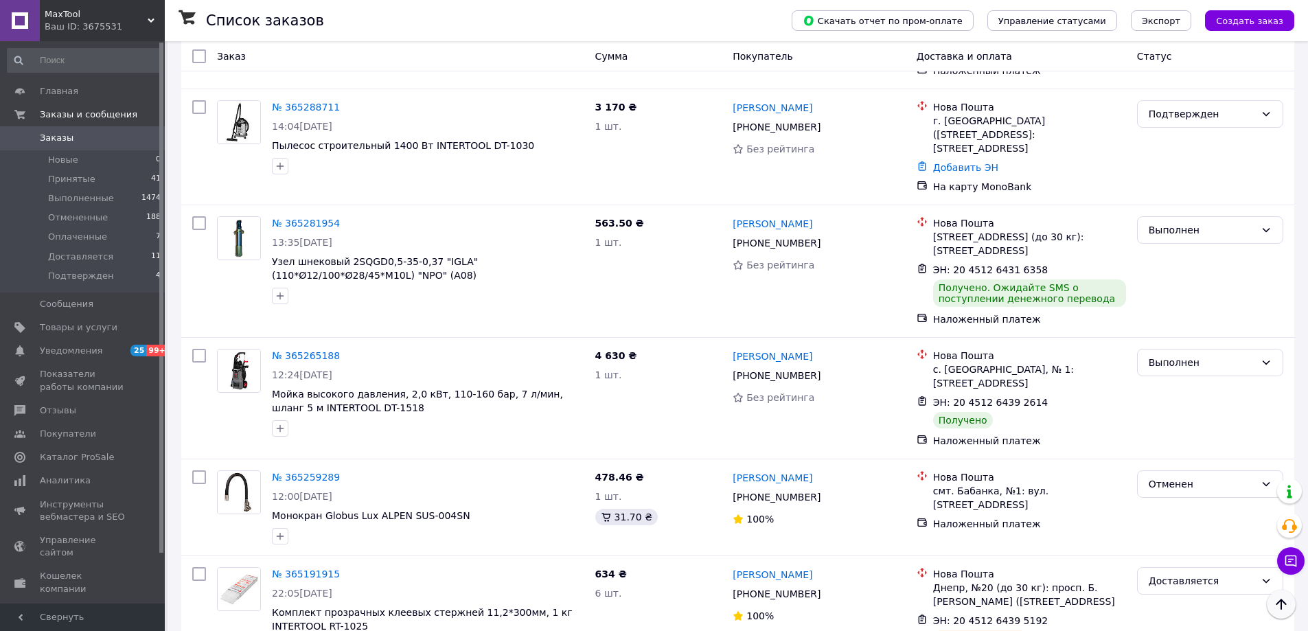
click at [1280, 601] on icon "Наверх" at bounding box center [1281, 604] width 16 height 16
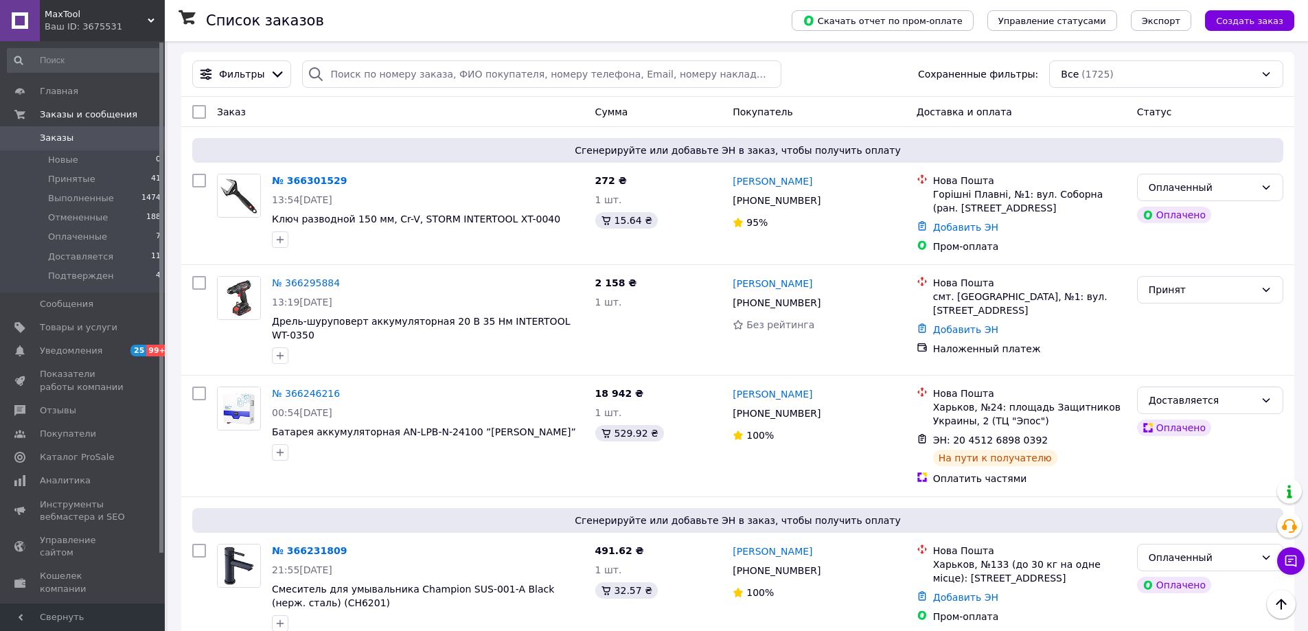
scroll to position [0, 0]
